Goal: Task Accomplishment & Management: Complete application form

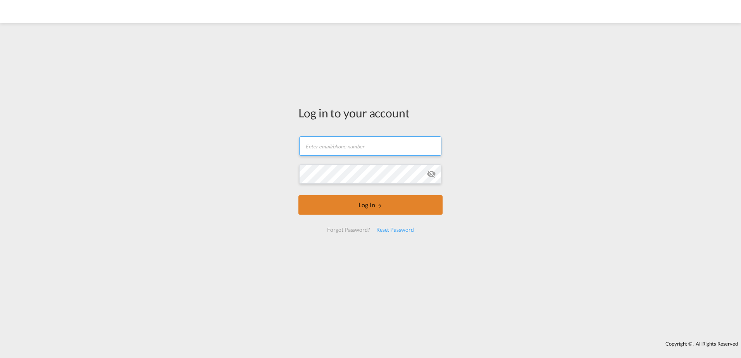
type input "[PERSON_NAME][EMAIL_ADDRESS][PERSON_NAME][DOMAIN_NAME]"
click at [342, 207] on button "Log In" at bounding box center [371, 204] width 144 height 19
type input "[PERSON_NAME][EMAIL_ADDRESS][PERSON_NAME][DOMAIN_NAME]"
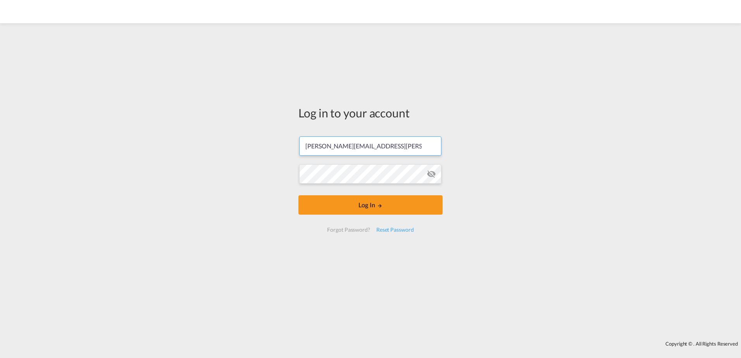
click at [402, 216] on form "haley.roisum@dpworld.com Password field is required Log In Forgot Password? Res…" at bounding box center [371, 184] width 144 height 111
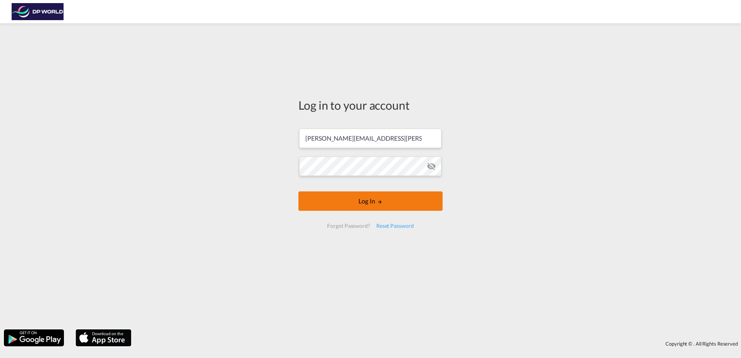
click at [403, 207] on button "Log In" at bounding box center [371, 201] width 144 height 19
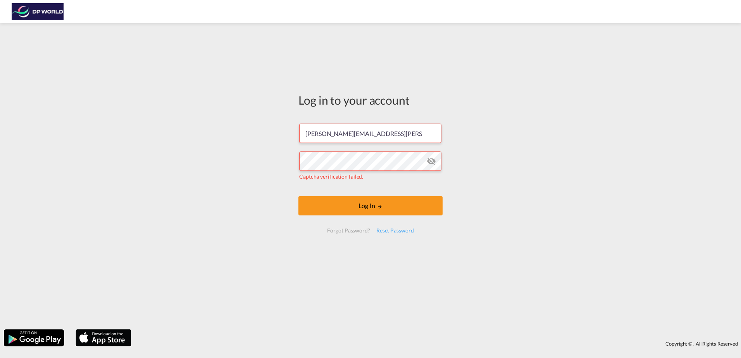
click at [431, 163] on md-icon "icon-eye-off" at bounding box center [431, 161] width 9 height 9
click at [387, 207] on button "Log In" at bounding box center [371, 205] width 144 height 19
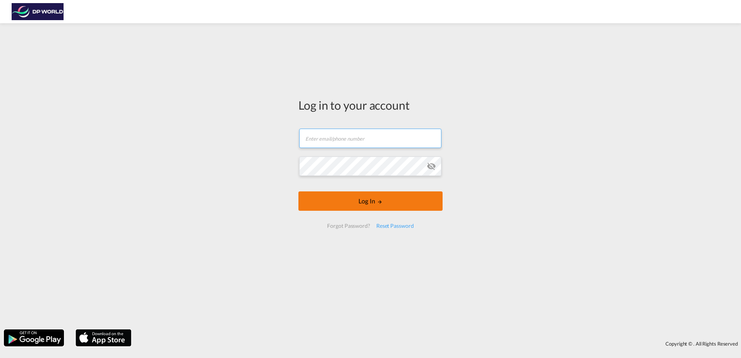
type input "[PERSON_NAME][EMAIL_ADDRESS][PERSON_NAME][DOMAIN_NAME]"
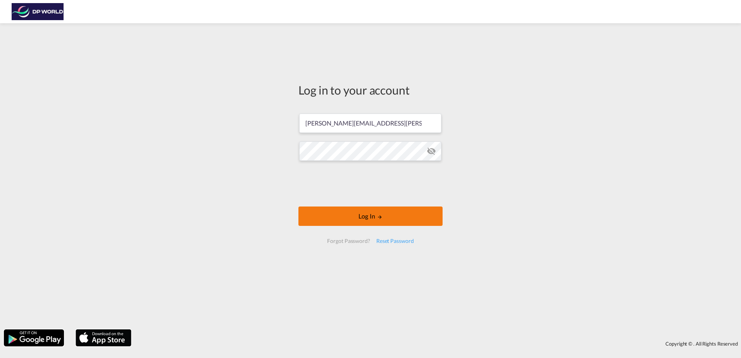
click at [406, 217] on button "Log In" at bounding box center [371, 216] width 144 height 19
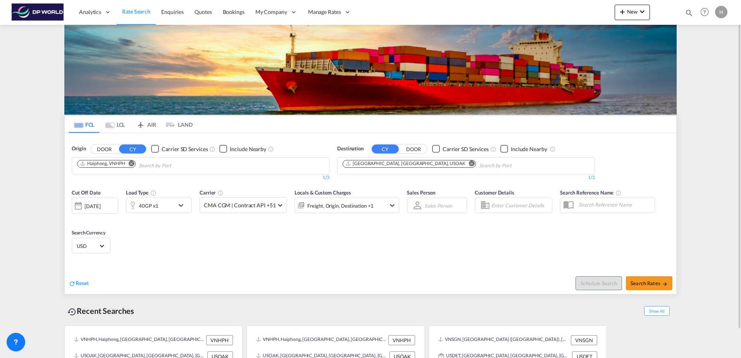
click at [718, 10] on div "H" at bounding box center [721, 12] width 12 height 12
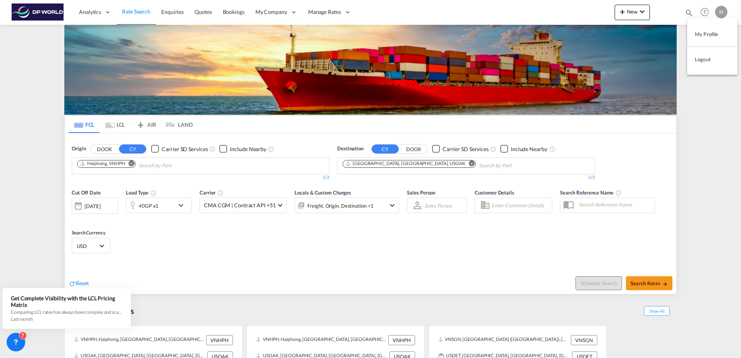
click at [270, 11] on md-backdrop at bounding box center [370, 179] width 741 height 358
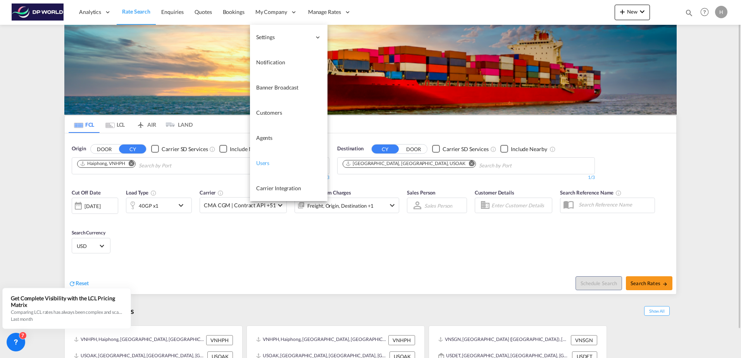
click at [276, 168] on link "Users" at bounding box center [289, 163] width 78 height 25
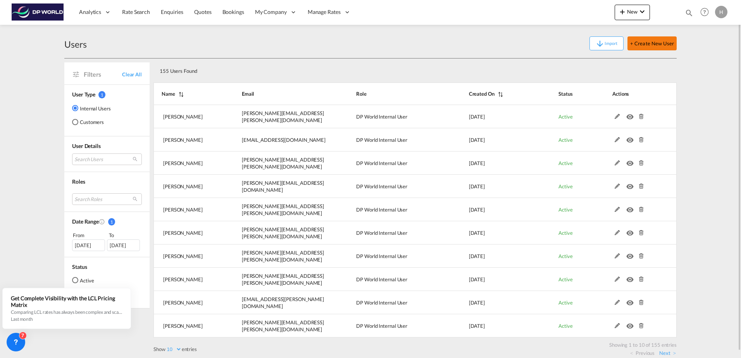
click at [669, 44] on button "+ Create New User" at bounding box center [652, 43] width 49 height 14
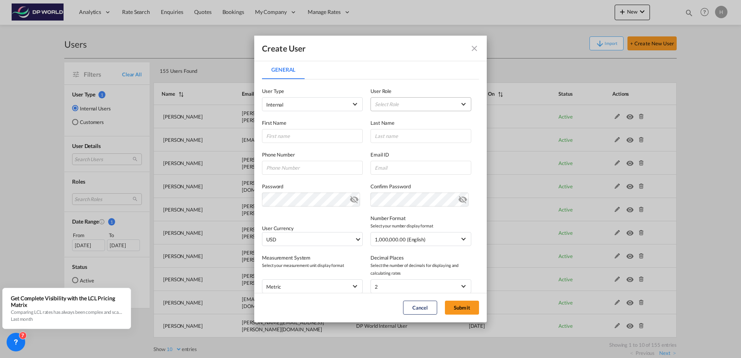
click at [399, 105] on md-select "Select Role ADMIN GLOBAL Branch Manager USER_DEFINED DP World Internal User USE…" at bounding box center [421, 104] width 101 height 14
click at [531, 54] on md-backdrop at bounding box center [370, 179] width 741 height 358
click at [474, 45] on md-icon "icon-close fg-AAA8AD" at bounding box center [474, 48] width 9 height 9
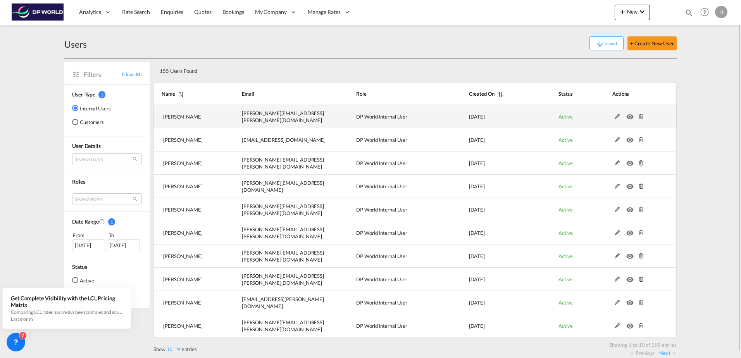
scroll to position [7, 0]
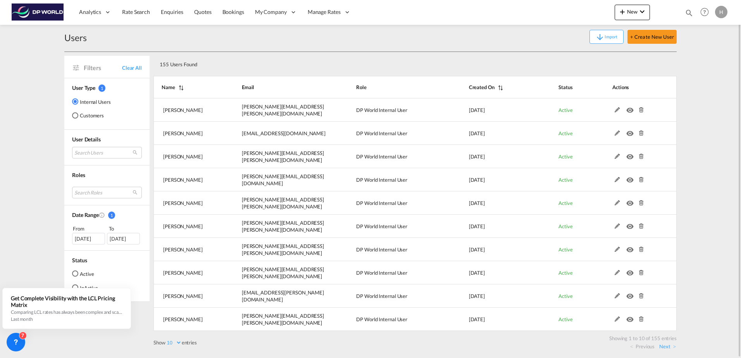
click at [176, 343] on select "10 25 50 100" at bounding box center [174, 343] width 16 height 7
select select "100"
click at [166, 340] on select "10 25 50 100" at bounding box center [174, 343] width 16 height 7
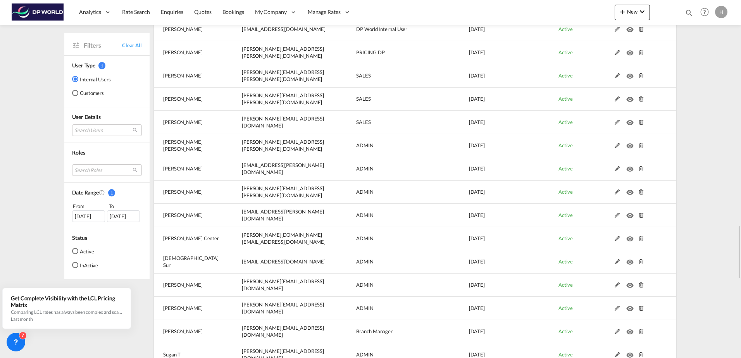
scroll to position [1325, 0]
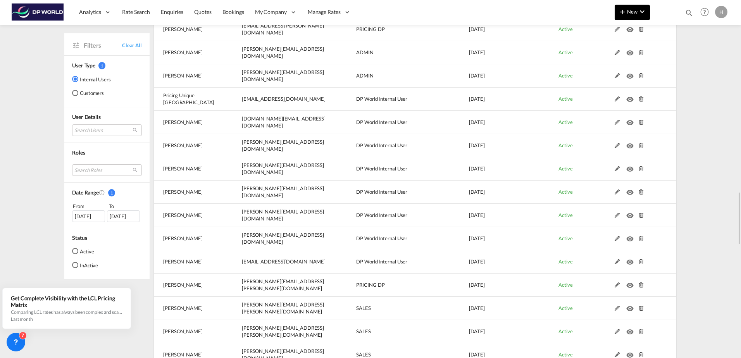
click at [639, 16] on button "New" at bounding box center [632, 13] width 35 height 16
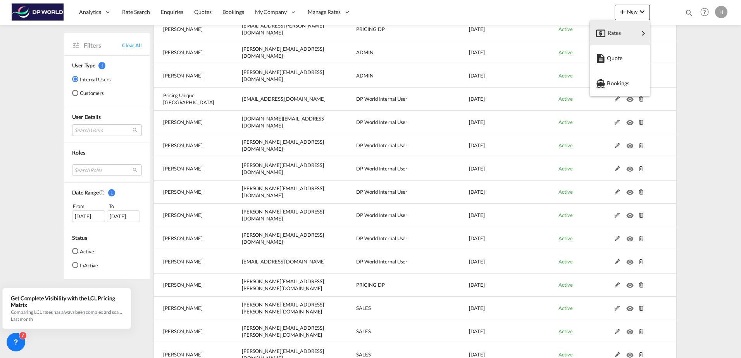
click at [696, 61] on md-backdrop at bounding box center [370, 179] width 741 height 358
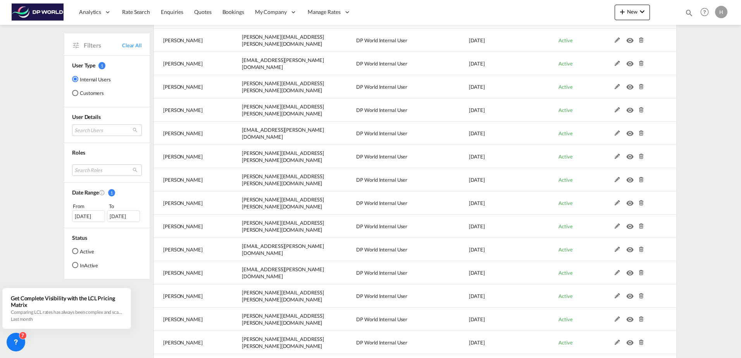
scroll to position [0, 0]
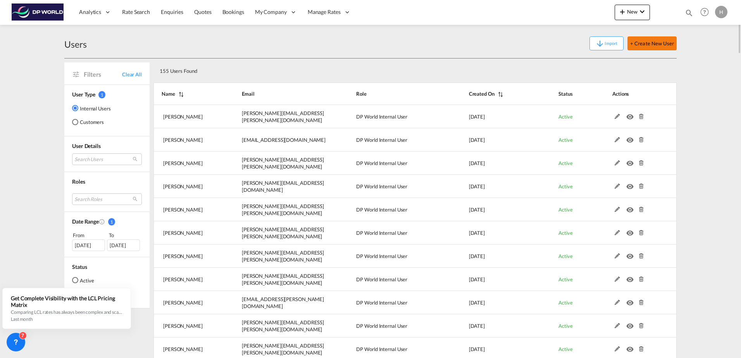
click at [664, 43] on button "+ Create New User" at bounding box center [652, 43] width 49 height 14
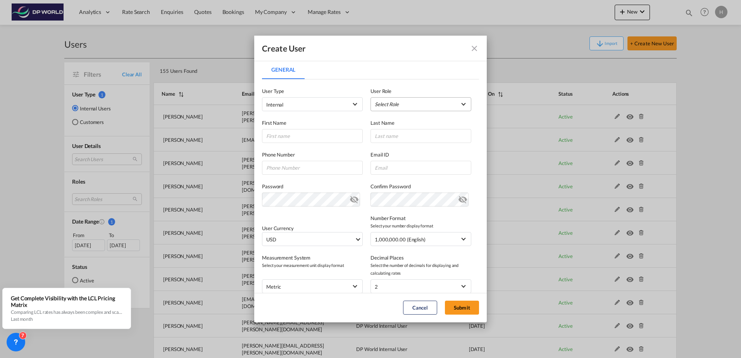
click at [386, 105] on md-select "Select Role ADMIN GLOBAL Branch Manager USER_DEFINED DP World Internal User USE…" at bounding box center [421, 104] width 101 height 14
click at [416, 153] on md-option "PRICING DP USER_DEFINED" at bounding box center [417, 154] width 114 height 19
click at [315, 140] on input "General General ..." at bounding box center [312, 136] width 101 height 14
type input "Ashley"
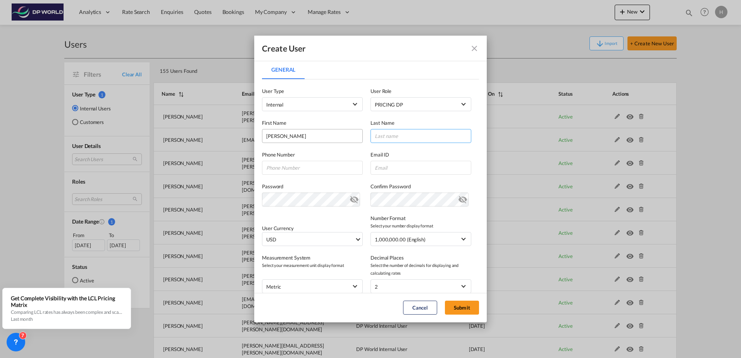
type input "Allcorn"
type input "Ashley"
click at [312, 167] on input "General General ..." at bounding box center [312, 168] width 101 height 14
click at [421, 166] on input "General General ..." at bounding box center [421, 168] width 101 height 14
click at [385, 166] on input "General General ..." at bounding box center [421, 168] width 101 height 14
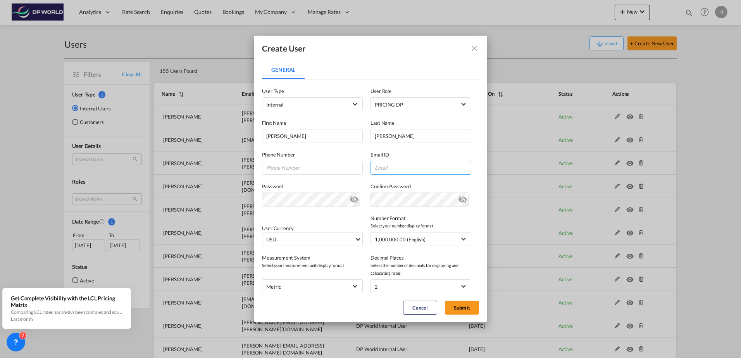
paste input "Ashley.Allcorn@dpworld.com"
type input "Ashley.Allcorn@dpworld.com"
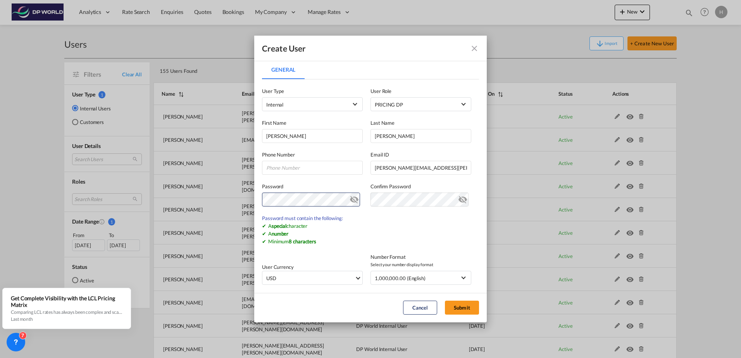
click at [350, 197] on md-icon "icon-eye-off" at bounding box center [354, 197] width 9 height 9
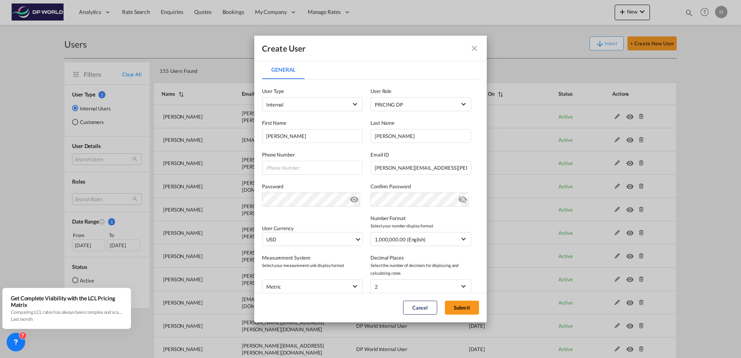
click at [458, 198] on md-icon "icon-eye-off" at bounding box center [462, 197] width 9 height 9
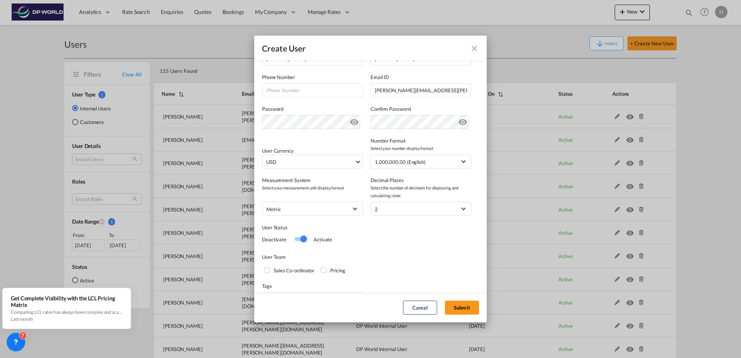
click at [324, 269] on div "Pricing" at bounding box center [325, 271] width 8 height 8
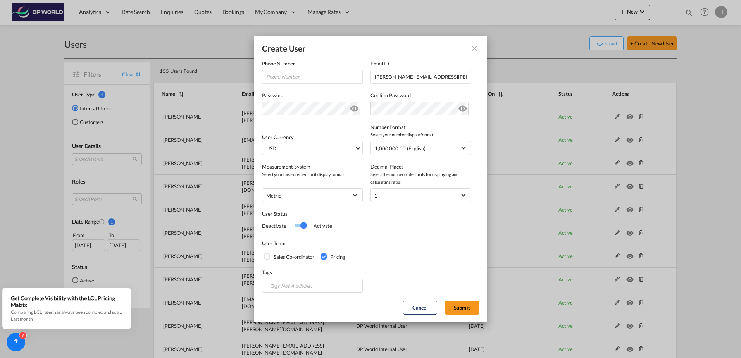
scroll to position [98, 0]
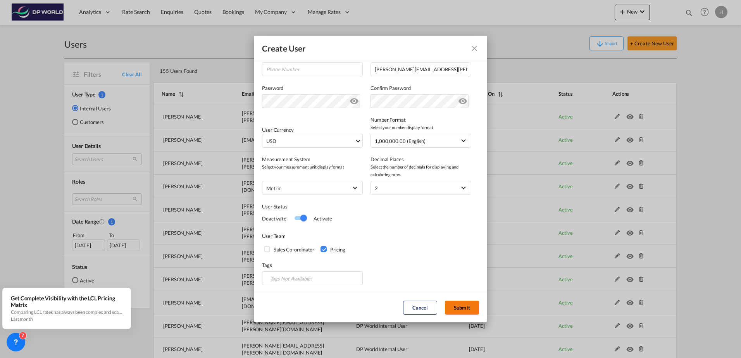
click at [465, 305] on button "Submit" at bounding box center [462, 308] width 34 height 14
click at [464, 305] on button "Submit" at bounding box center [462, 308] width 34 height 14
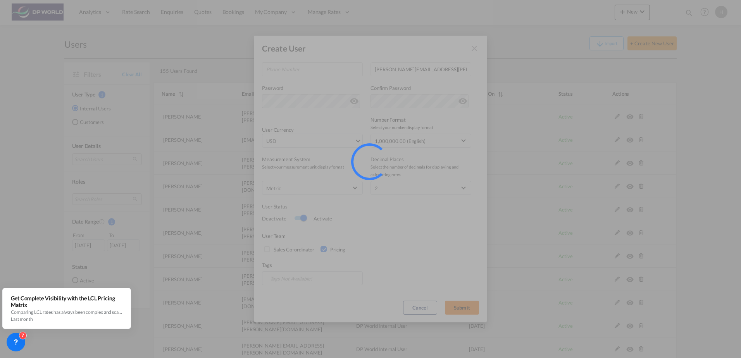
select select "100"
